Goal: Task Accomplishment & Management: Use online tool/utility

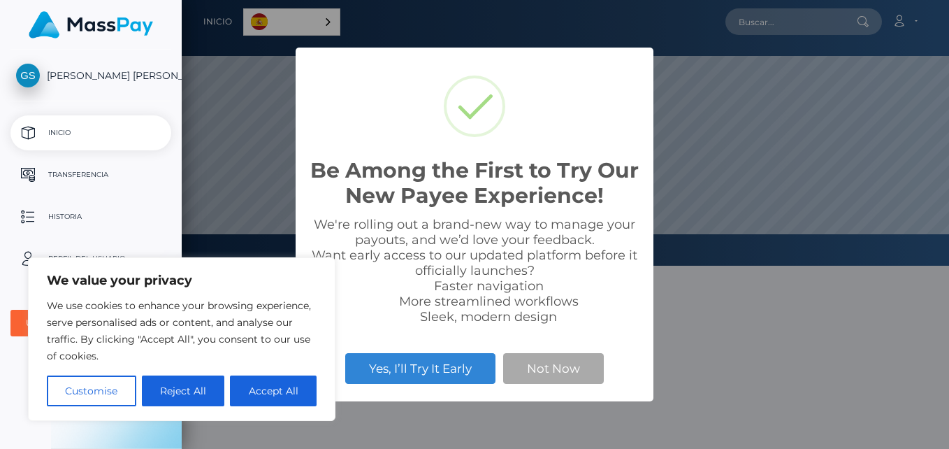
scroll to position [266, 768]
click at [268, 394] on button "Accept All" at bounding box center [273, 390] width 87 height 31
checkbox input "true"
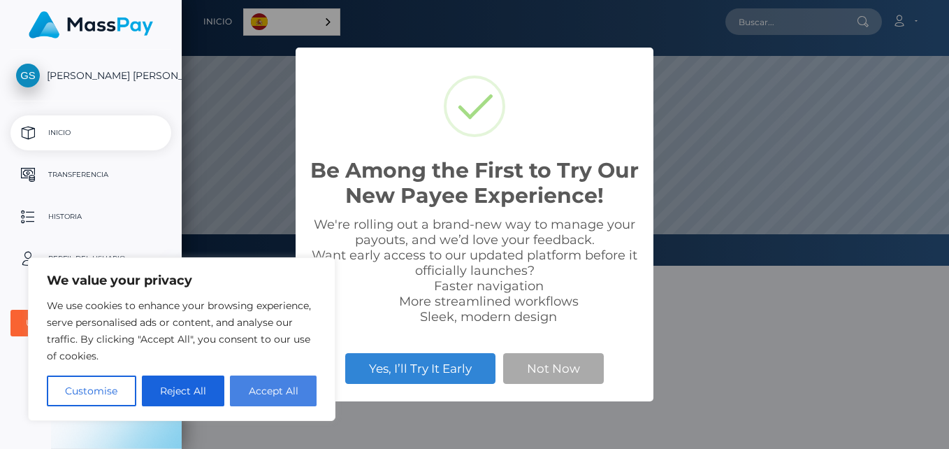
checkbox input "true"
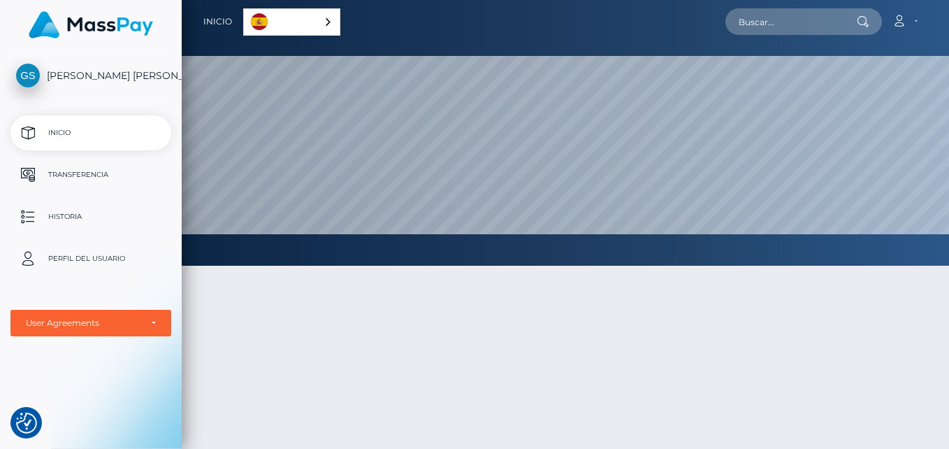
click at [324, 18] on div "Español" at bounding box center [291, 21] width 97 height 27
click at [324, 18] on div "Español" at bounding box center [293, 21] width 100 height 27
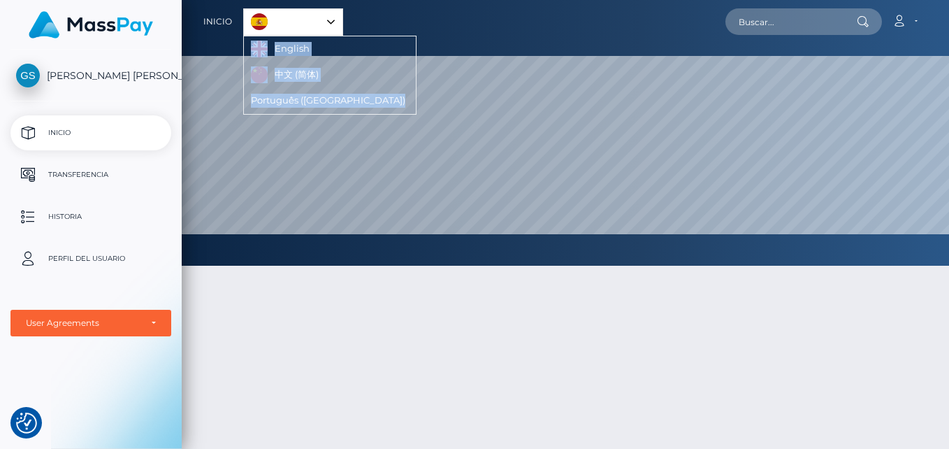
click at [267, 17] on link "Español" at bounding box center [293, 22] width 99 height 26
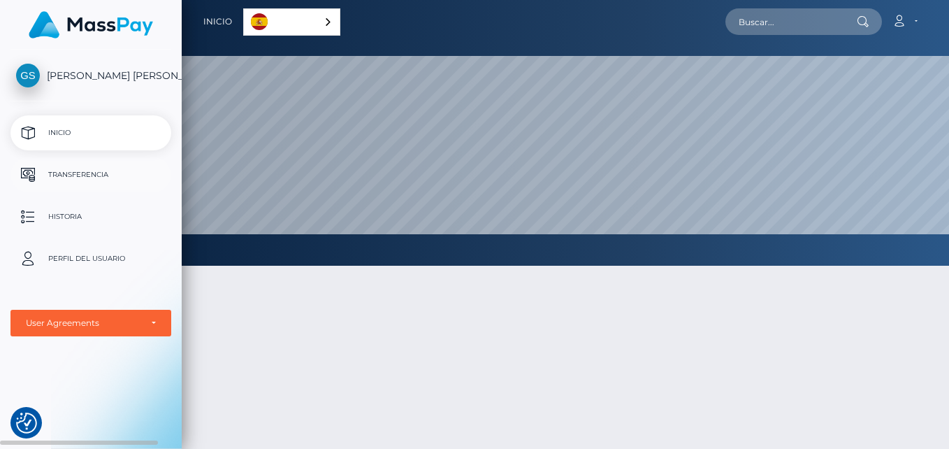
click at [100, 173] on p "Transferencia" at bounding box center [91, 174] width 150 height 21
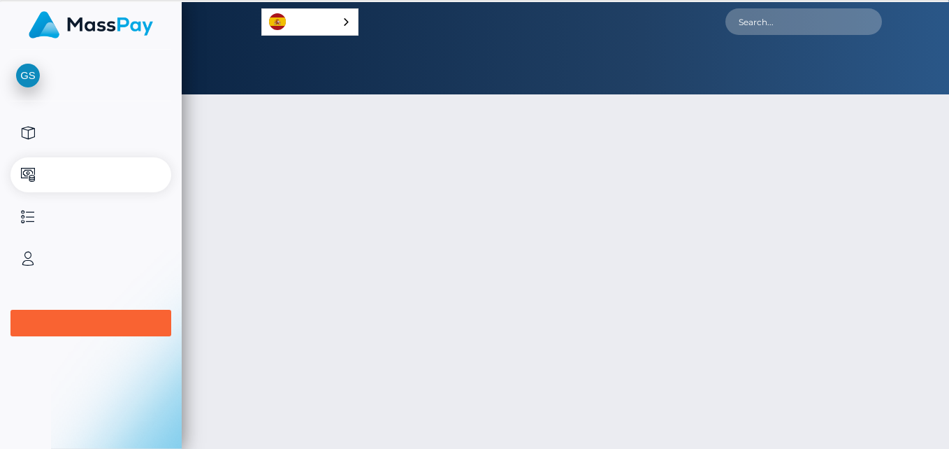
click at [72, 168] on p "Transfer" at bounding box center [91, 174] width 150 height 21
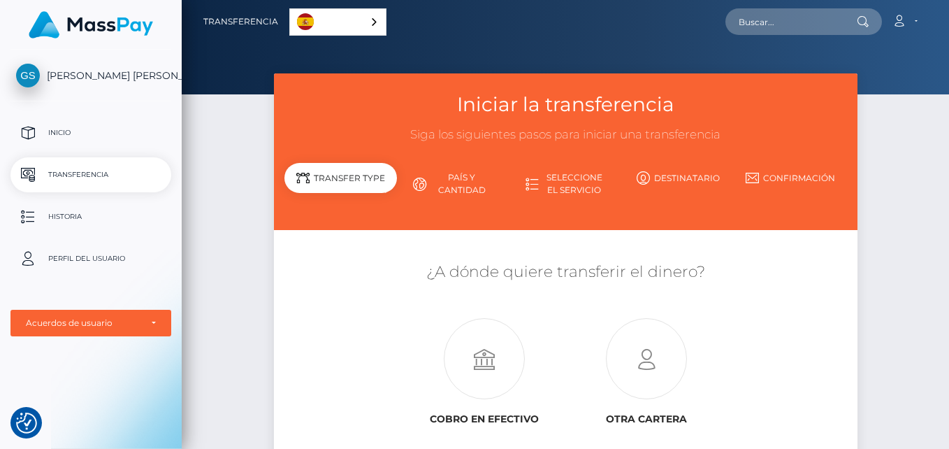
click at [62, 143] on p "Inicio" at bounding box center [91, 132] width 150 height 21
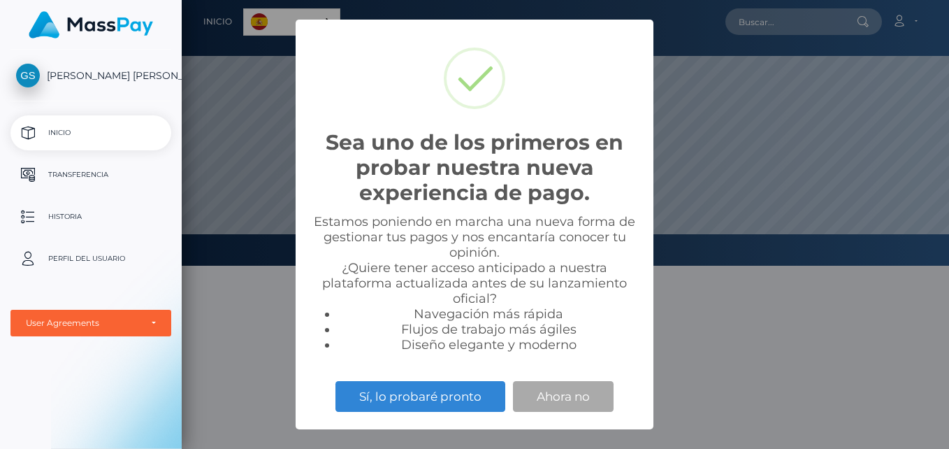
scroll to position [266, 768]
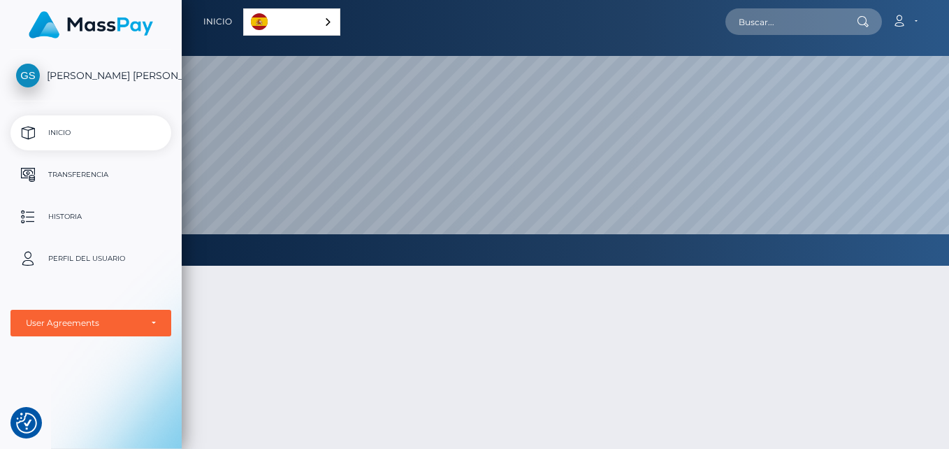
click at [432, 400] on div "Sea uno de los primeros en probar nuestra nueva experiencia de pago. × Estamos …" at bounding box center [474, 224] width 949 height 449
click at [87, 171] on p "Transferencia" at bounding box center [91, 174] width 150 height 21
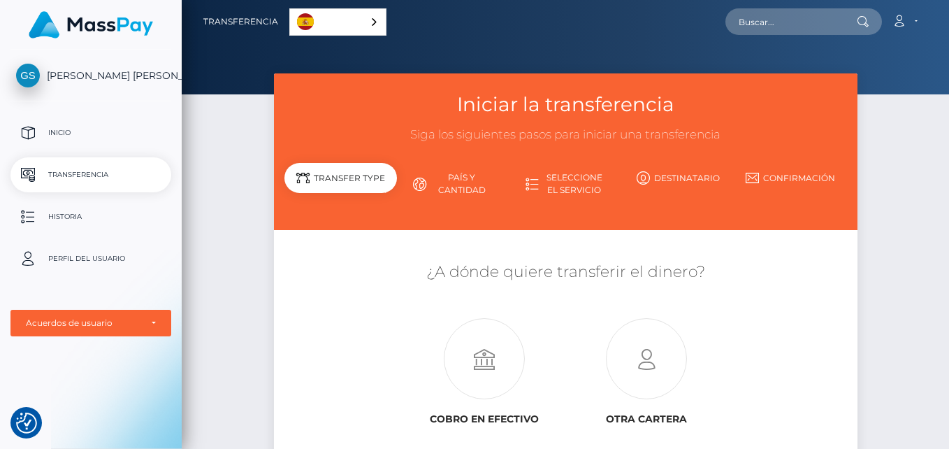
click at [319, 178] on div "Transfer Type" at bounding box center [341, 178] width 113 height 30
click at [647, 356] on icon at bounding box center [647, 359] width 162 height 81
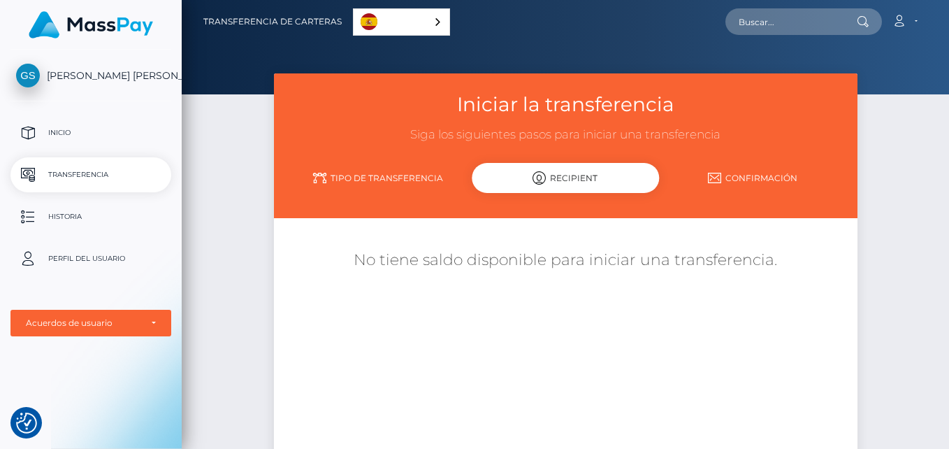
click at [350, 175] on link "Tipo de transferencia" at bounding box center [378, 178] width 187 height 24
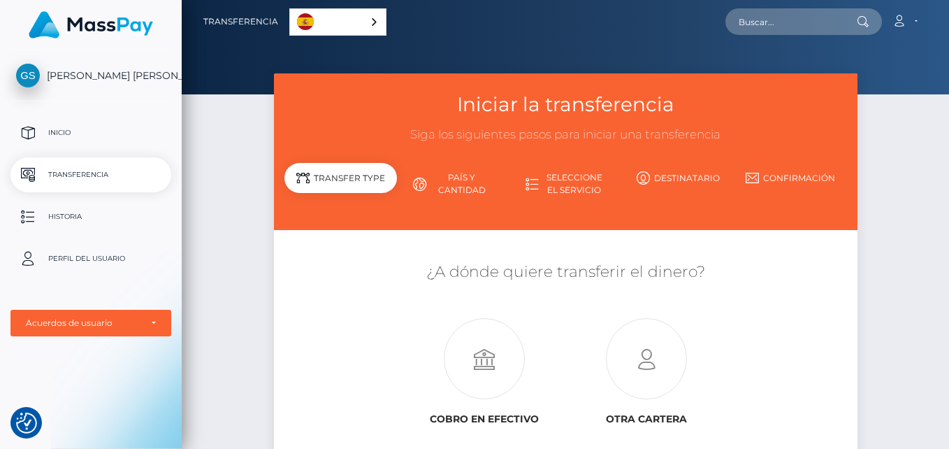
click at [464, 182] on link "País y cantidad" at bounding box center [453, 184] width 113 height 36
click at [455, 182] on link "País y cantidad" at bounding box center [453, 184] width 113 height 36
click at [415, 182] on icon at bounding box center [419, 184] width 13 height 13
click at [543, 185] on link "Seleccione el servicio" at bounding box center [566, 184] width 113 height 36
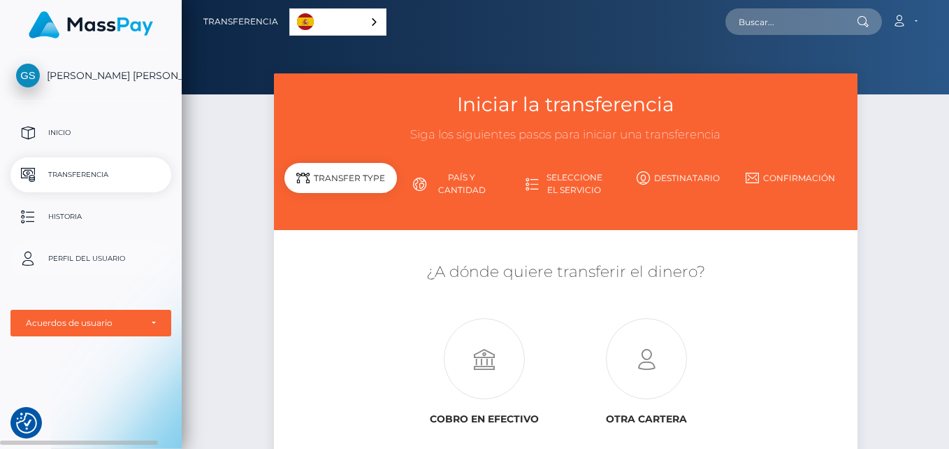
click at [100, 260] on p "Perfil del usuario" at bounding box center [91, 258] width 150 height 21
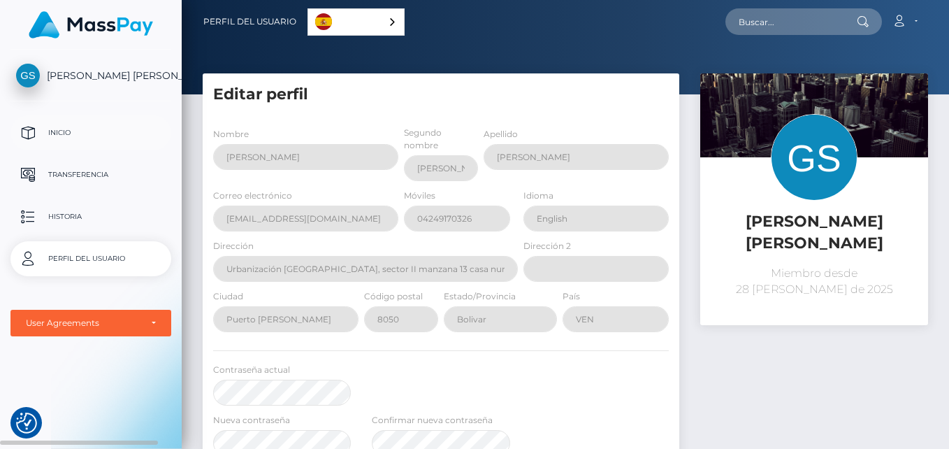
click at [56, 122] on link "Inicio" at bounding box center [90, 132] width 161 height 35
